Goal: Task Accomplishment & Management: Use online tool/utility

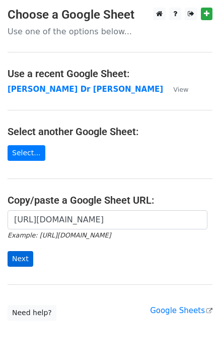
scroll to position [0, 290]
type input "[URL][DOMAIN_NAME]"
click at [25, 259] on input "Next" at bounding box center [21, 259] width 26 height 16
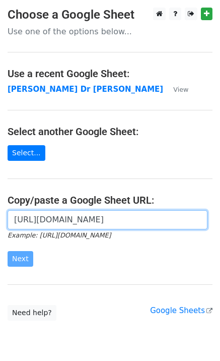
click at [38, 221] on input "[URL][DOMAIN_NAME]" at bounding box center [108, 219] width 200 height 19
click at [38, 223] on input "[URL][DOMAIN_NAME]" at bounding box center [108, 219] width 200 height 19
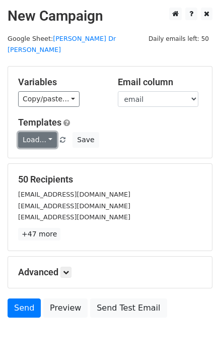
click at [28, 132] on link "Load..." at bounding box center [37, 140] width 39 height 16
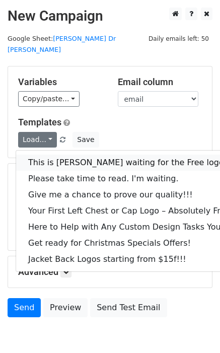
click at [39, 155] on link "This is Tom waiting for the Free logo" at bounding box center [136, 163] width 240 height 16
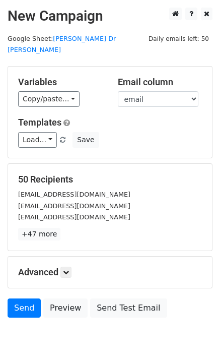
click at [39, 150] on form "Variables Copy/paste... {{email}} Email column email Templates Load... This is …" at bounding box center [110, 194] width 205 height 257
click at [38, 132] on link "Load..." at bounding box center [37, 140] width 39 height 16
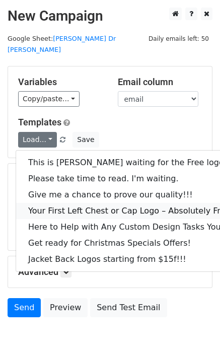
click at [60, 203] on link "Your First Left Chest or Cap Logo – Absolutely Free" at bounding box center [136, 211] width 240 height 16
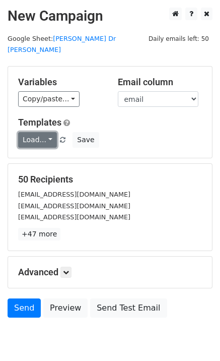
click at [34, 132] on link "Load..." at bounding box center [37, 140] width 39 height 16
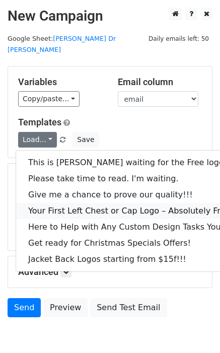
click at [55, 203] on link "Your First Left Chest or Cap Logo – Absolutely Free" at bounding box center [136, 211] width 240 height 16
